Goal: Task Accomplishment & Management: Manage account settings

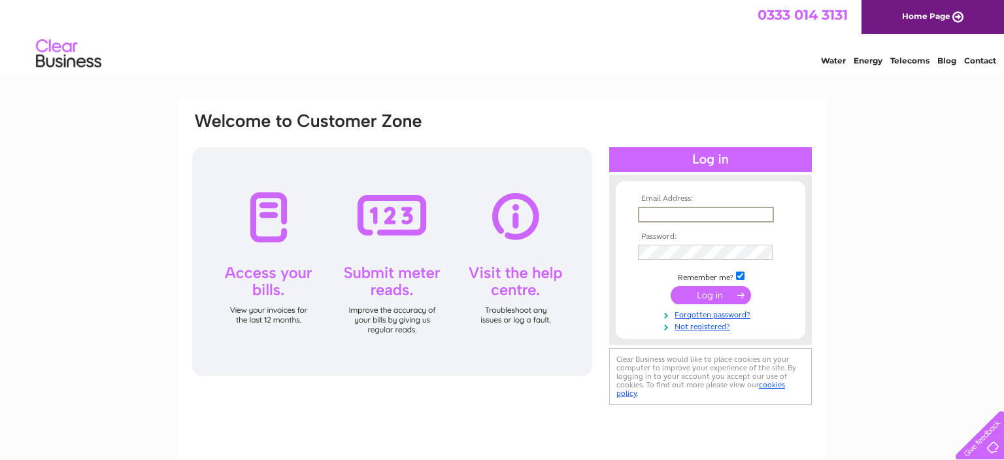
click at [656, 212] on input "text" at bounding box center [706, 215] width 136 height 16
type input "ed@psgp.co.uk"
click at [671, 285] on input "submit" at bounding box center [711, 294] width 80 height 18
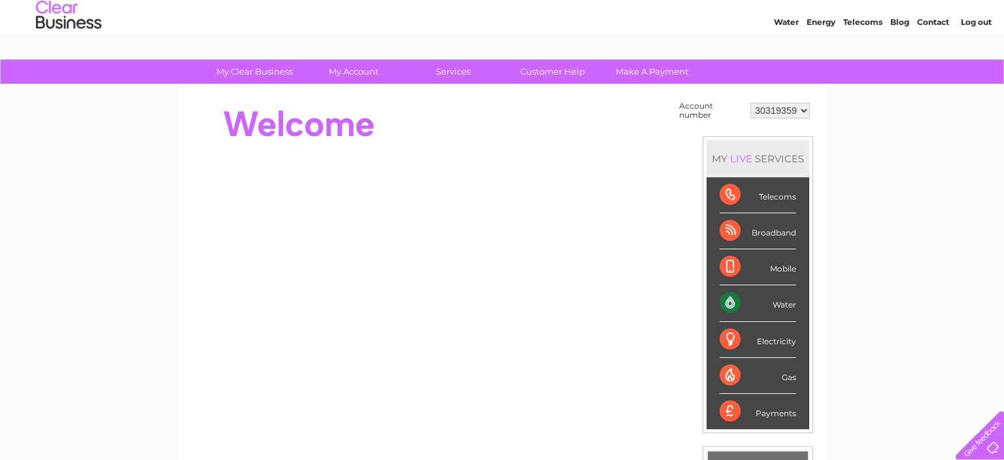
scroll to position [69, 0]
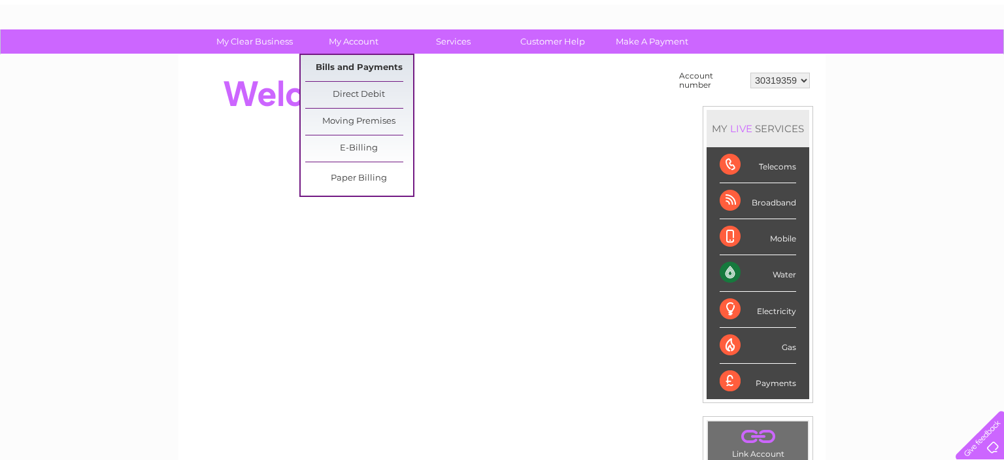
click at [375, 64] on link "Bills and Payments" at bounding box center [359, 68] width 108 height 26
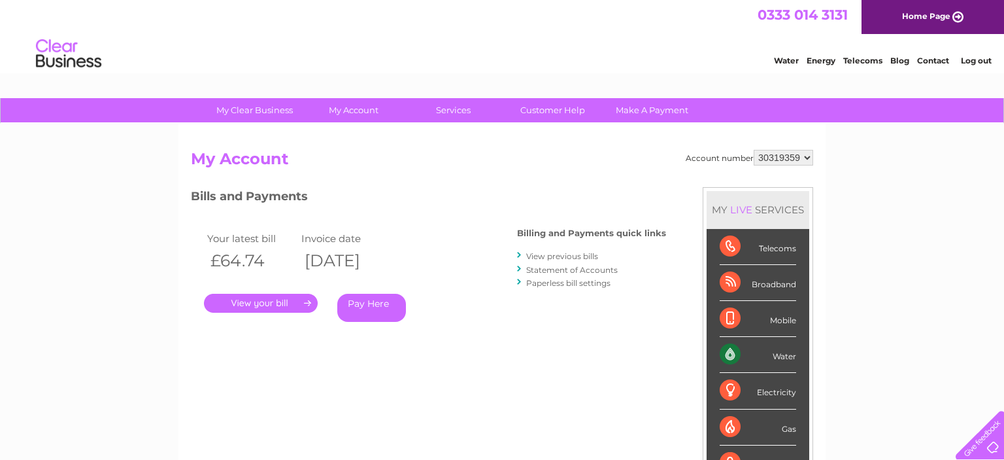
click at [546, 258] on link "View previous bills" at bounding box center [562, 256] width 72 height 10
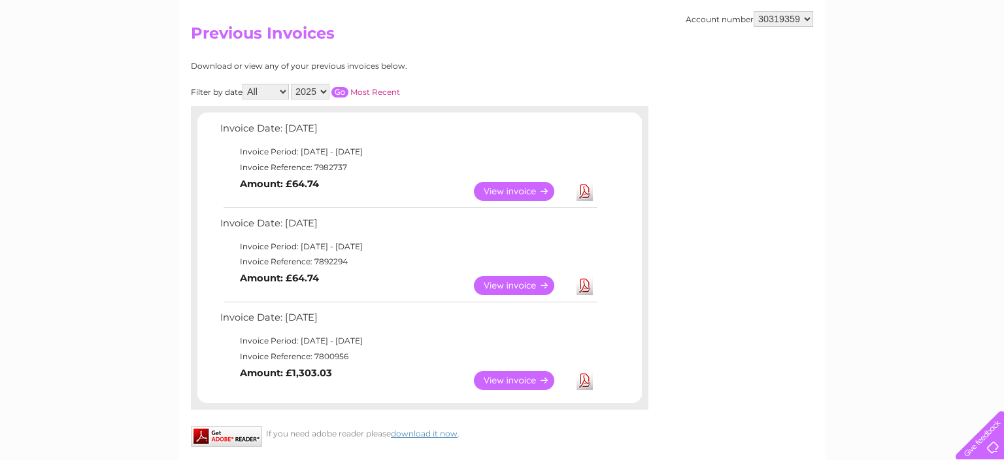
scroll to position [138, 0]
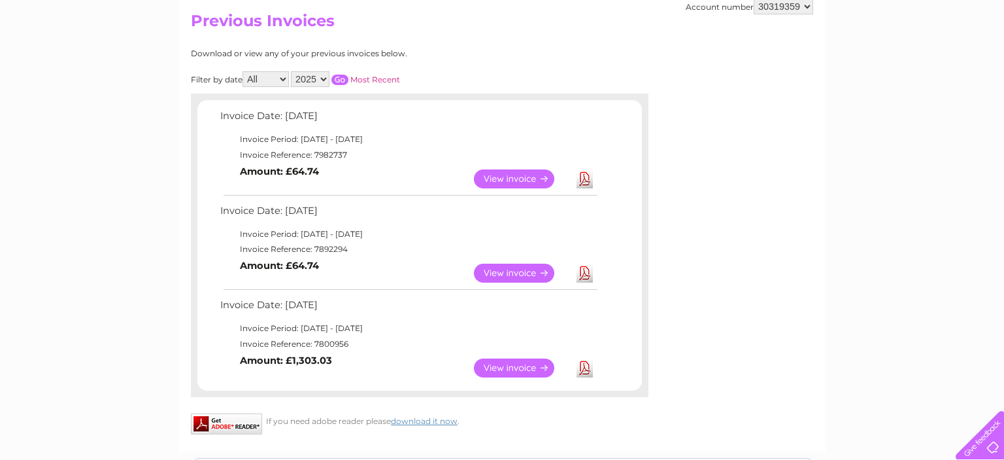
click at [518, 268] on link "View" at bounding box center [522, 272] width 96 height 19
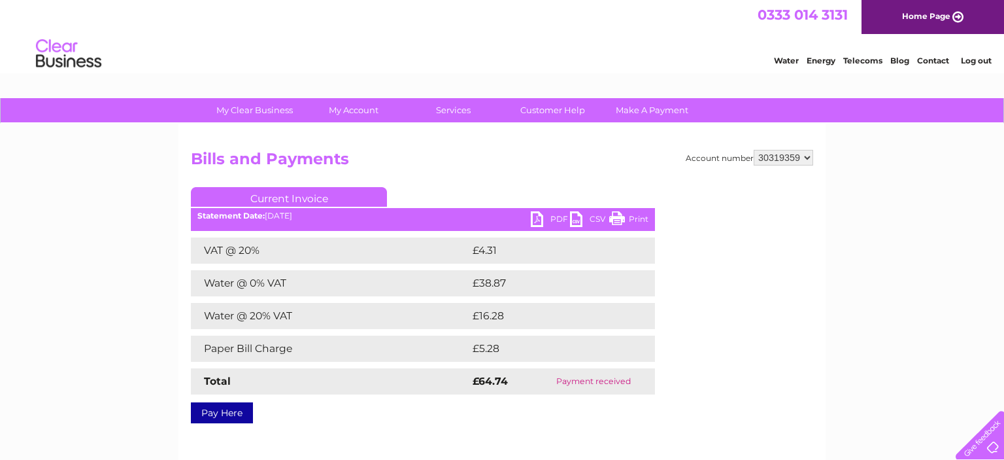
click at [555, 216] on link "PDF" at bounding box center [550, 220] width 39 height 19
click at [972, 64] on link "Log out" at bounding box center [976, 61] width 31 height 10
